Goal: Information Seeking & Learning: Learn about a topic

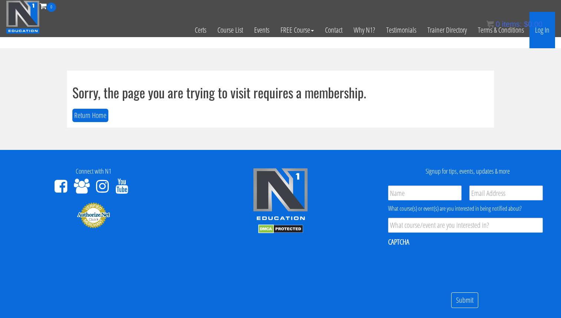
click at [543, 34] on link "Log In" at bounding box center [542, 30] width 26 height 36
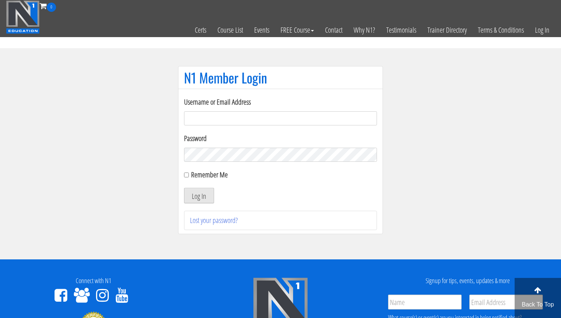
type input "Valerioacri@gmail.com"
click at [208, 194] on button "Log In" at bounding box center [199, 196] width 30 height 16
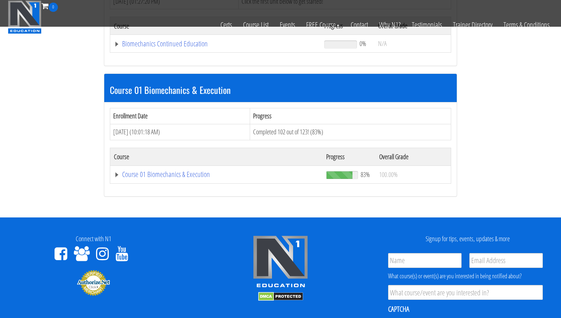
scroll to position [176, 0]
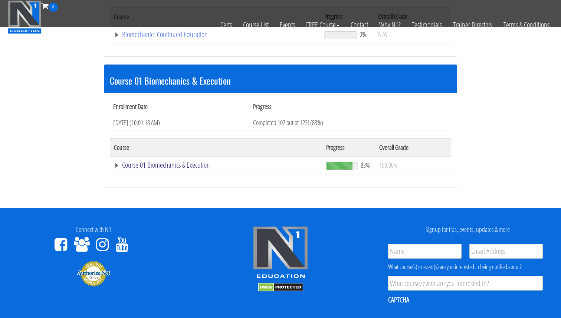
click at [196, 38] on link "Course 01 Biomechanics & Execution" at bounding box center [215, 34] width 203 height 7
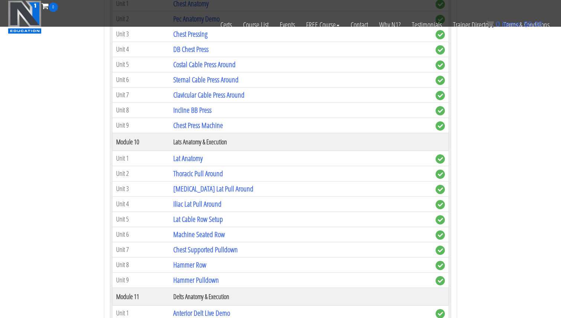
scroll to position [1342, 0]
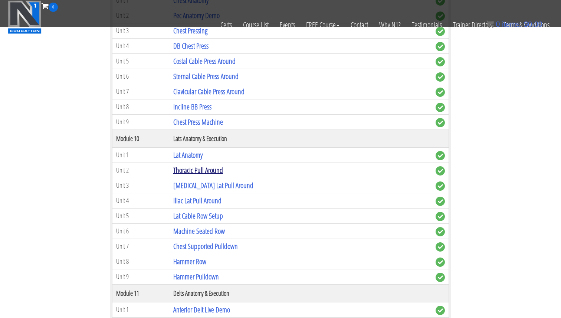
click at [207, 173] on link "Thoracic Pull Around" at bounding box center [198, 170] width 50 height 10
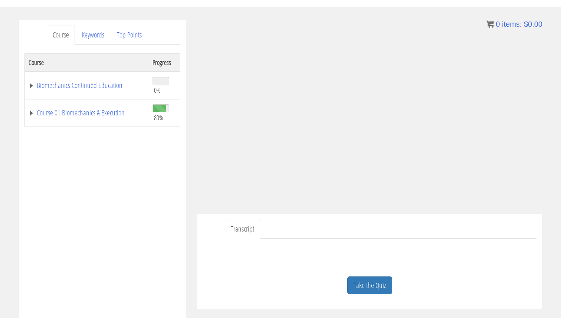
scroll to position [78, 0]
click at [135, 32] on link "Top Points" at bounding box center [129, 34] width 37 height 19
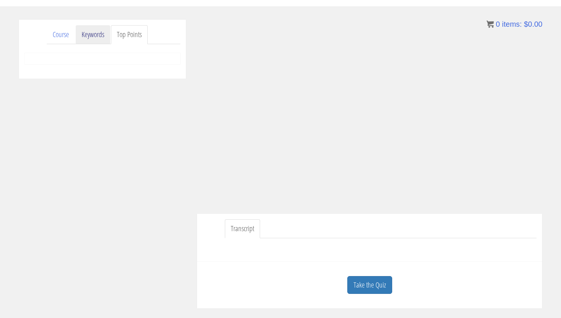
click at [105, 37] on link "Keywords" at bounding box center [93, 34] width 35 height 19
click at [60, 32] on link "Course" at bounding box center [61, 34] width 28 height 19
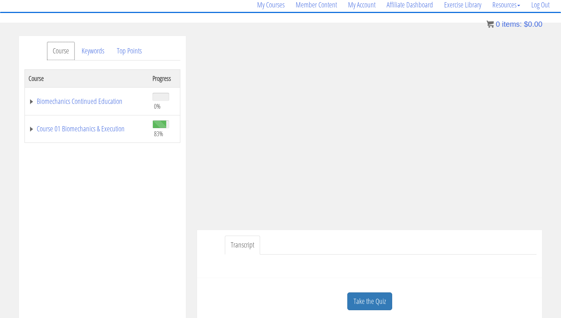
scroll to position [58, 0]
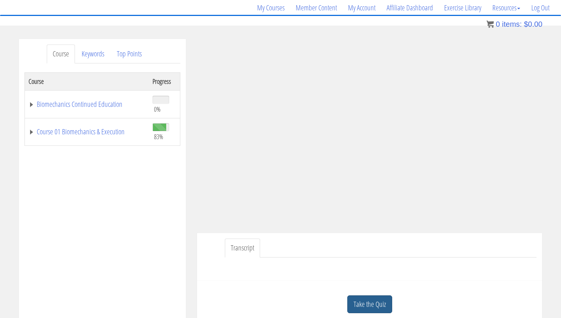
click at [390, 308] on link "Take the Quiz" at bounding box center [369, 304] width 45 height 18
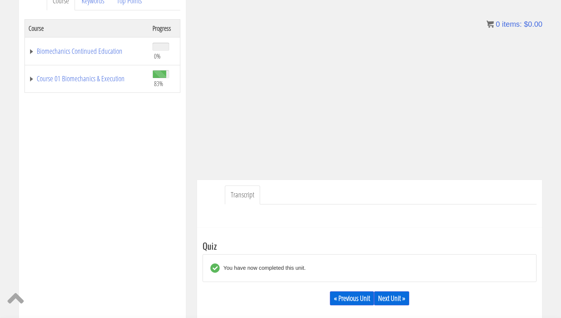
scroll to position [118, 0]
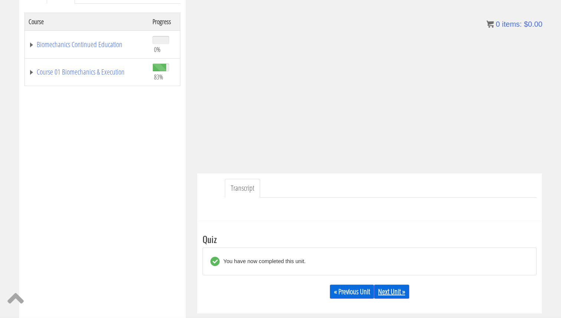
click at [393, 292] on link "Next Unit »" at bounding box center [391, 292] width 35 height 14
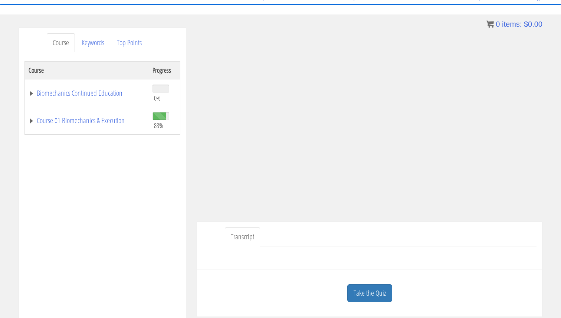
scroll to position [74, 0]
